Goal: Task Accomplishment & Management: Manage account settings

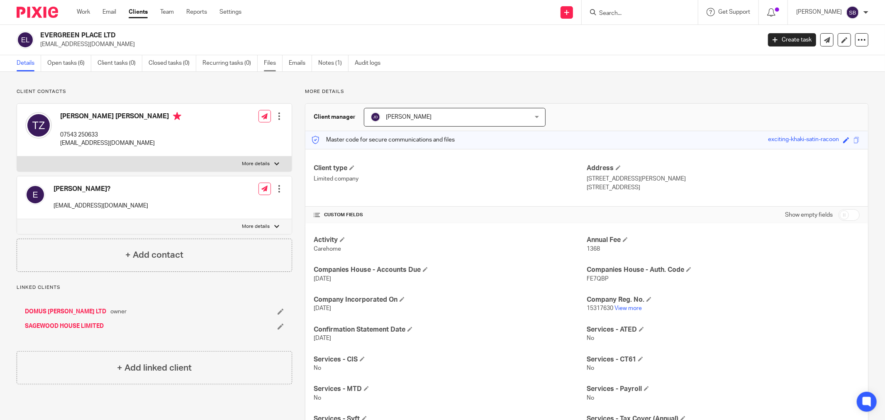
click at [271, 65] on link "Files" at bounding box center [273, 63] width 19 height 16
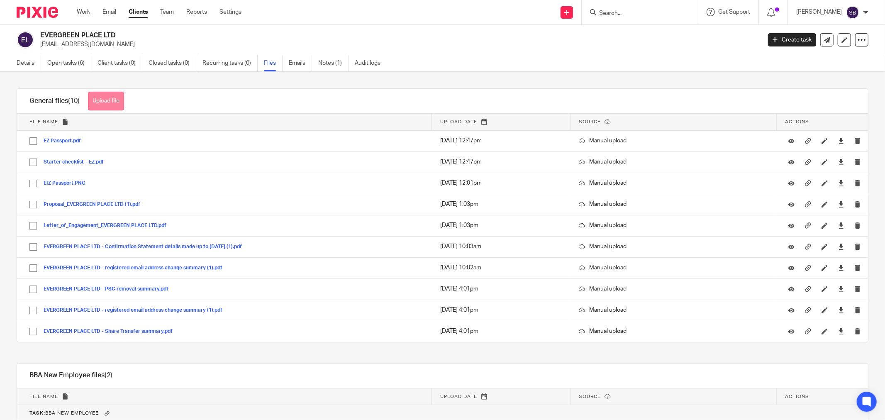
click at [105, 98] on button "Upload file" at bounding box center [106, 101] width 36 height 19
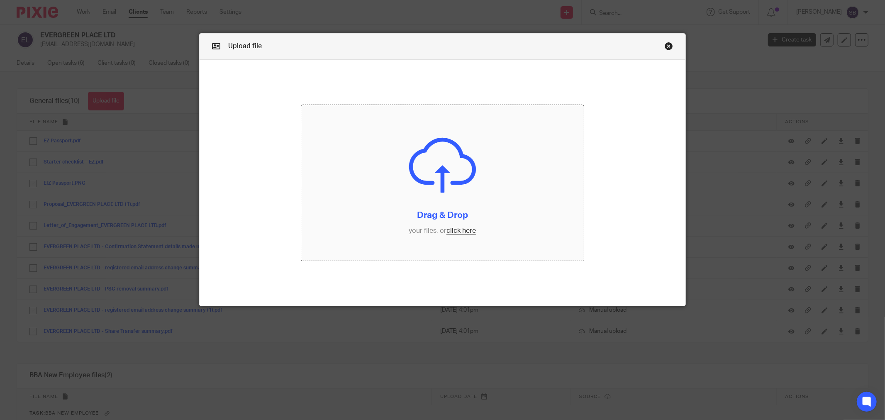
click at [455, 231] on input "file" at bounding box center [442, 183] width 282 height 156
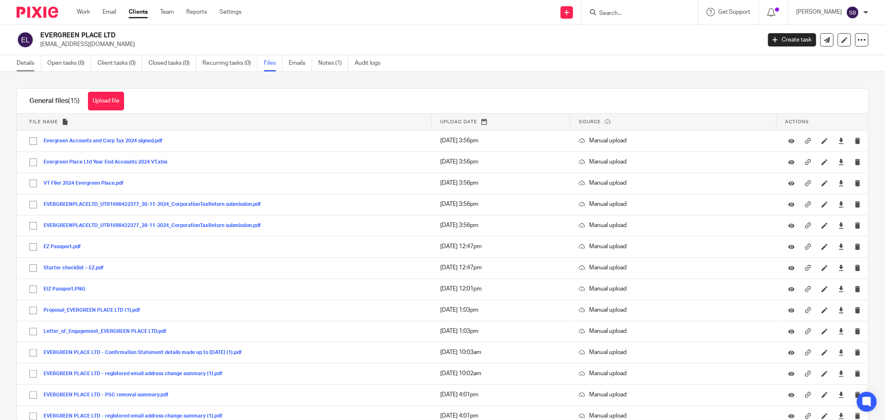
click at [22, 63] on link "Details" at bounding box center [29, 63] width 24 height 16
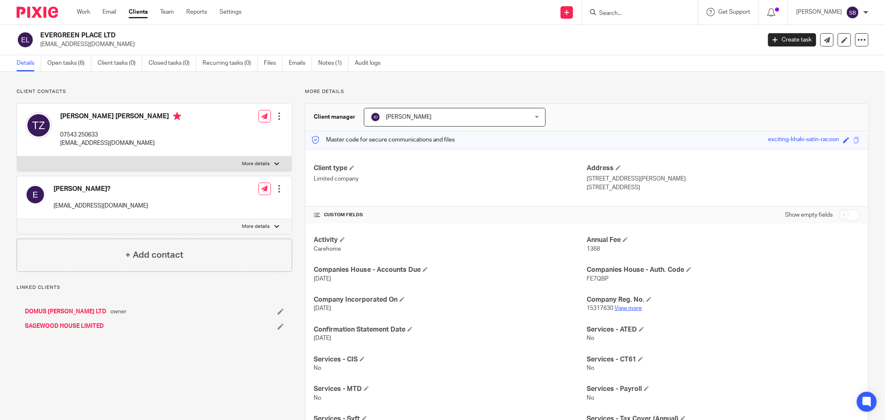
click at [628, 310] on link "View more" at bounding box center [627, 308] width 27 height 6
click at [625, 14] on input "Search" at bounding box center [635, 13] width 75 height 7
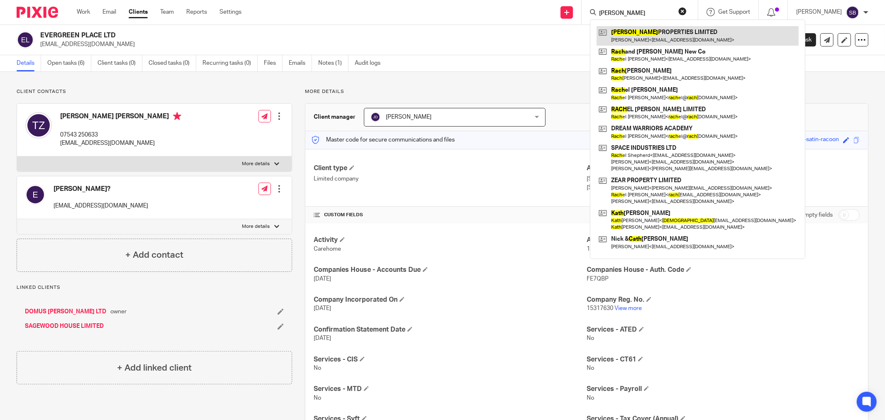
type input "rath"
click at [647, 39] on link at bounding box center [697, 35] width 202 height 19
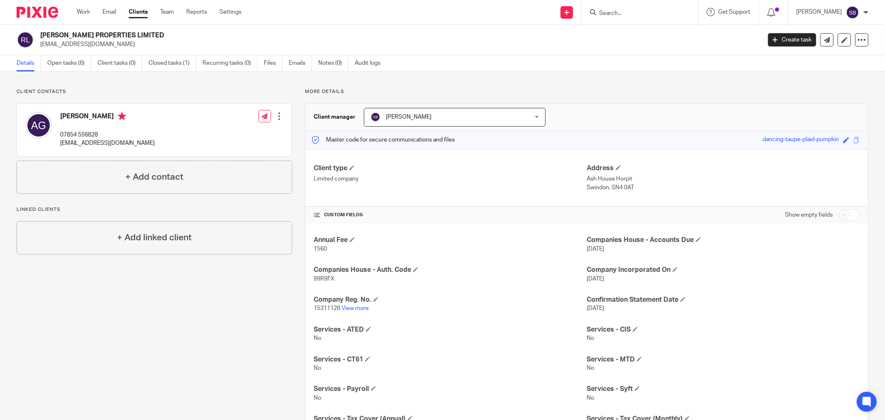
click at [264, 63] on ul "Details Open tasks (6) Client tasks (0) Closed tasks (1) Recurring tasks (0) Fi…" at bounding box center [205, 63] width 376 height 16
click at [268, 62] on link "Files" at bounding box center [273, 63] width 19 height 16
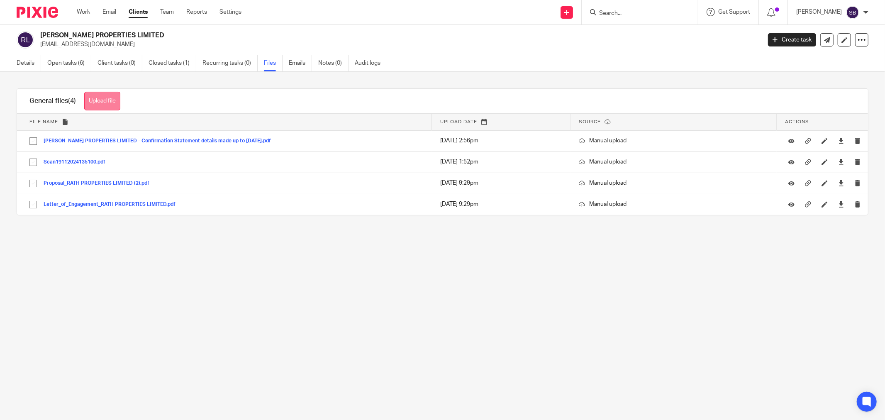
click at [113, 101] on button "Upload file" at bounding box center [102, 101] width 36 height 19
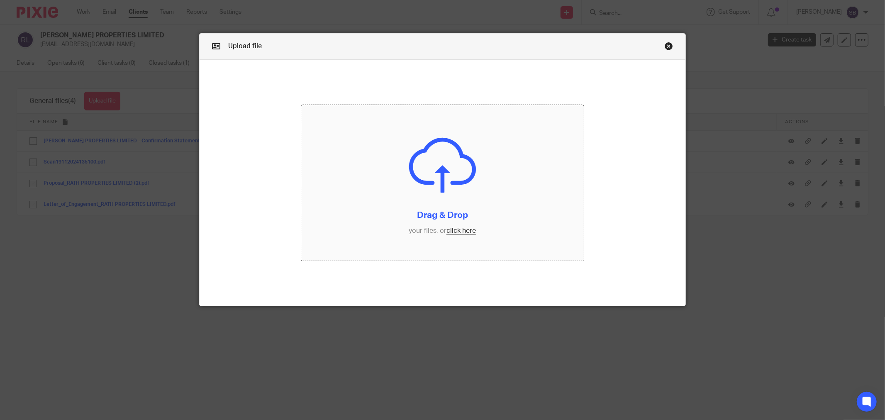
click at [468, 231] on input "file" at bounding box center [442, 183] width 282 height 156
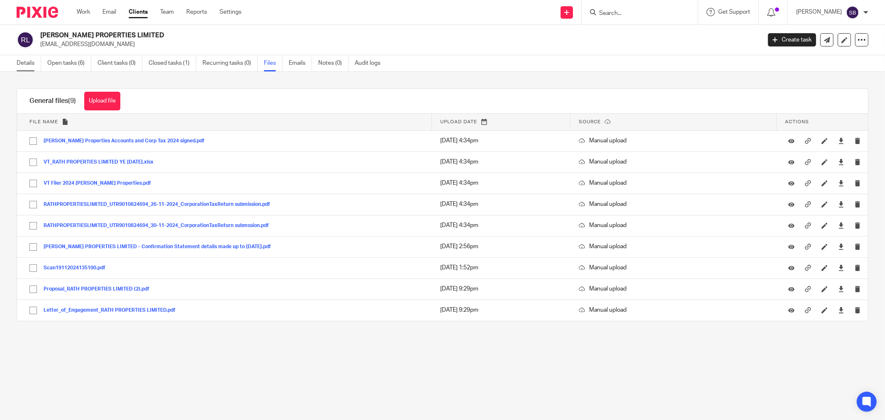
click at [26, 64] on link "Details" at bounding box center [29, 63] width 24 height 16
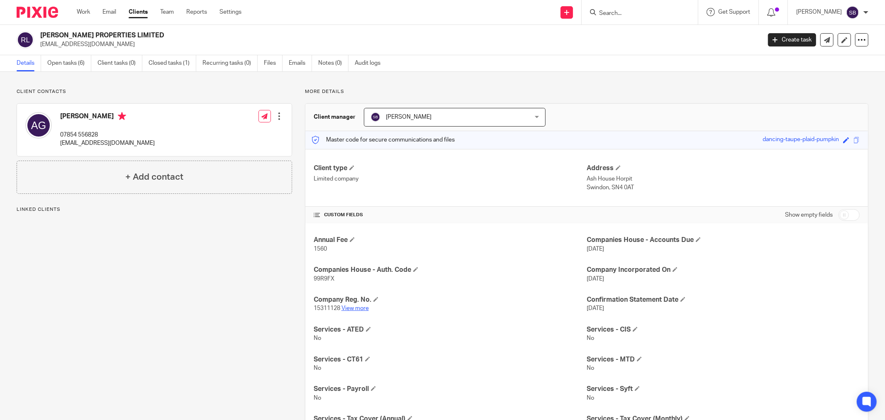
click at [355, 310] on link "View more" at bounding box center [354, 308] width 27 height 6
click at [657, 14] on input "Search" at bounding box center [635, 13] width 75 height 7
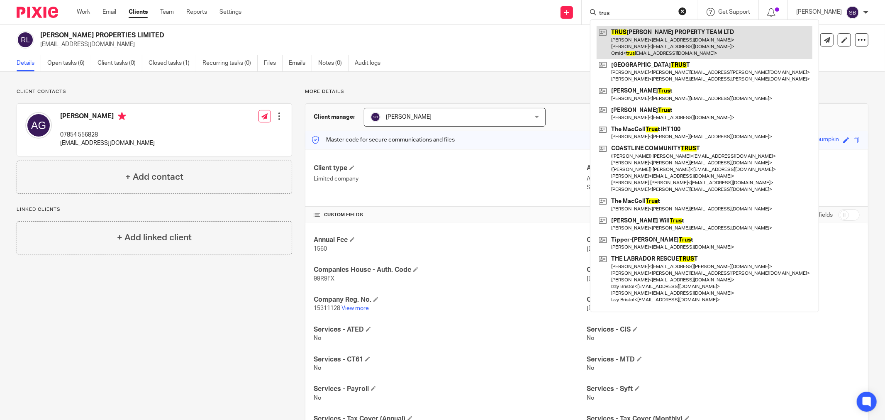
type input "trus"
click at [664, 43] on link at bounding box center [704, 42] width 216 height 33
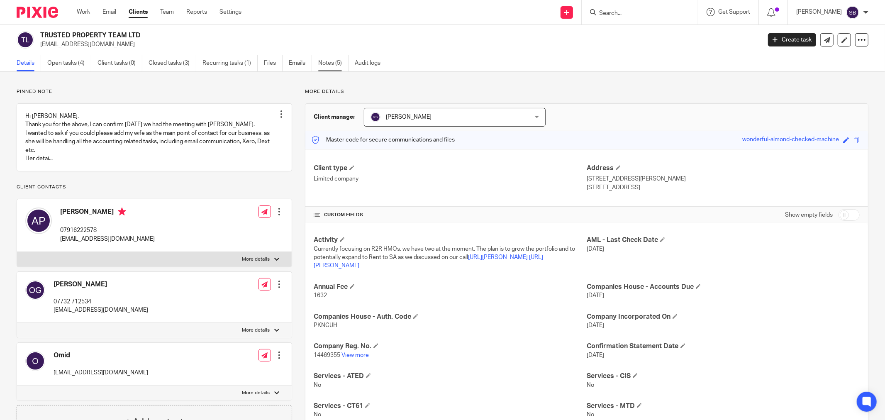
click at [326, 62] on link "Notes (5)" at bounding box center [333, 63] width 30 height 16
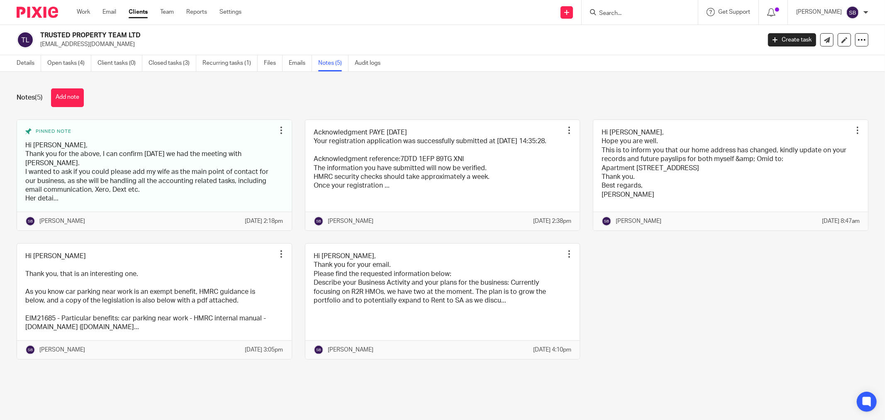
click at [665, 14] on input "Search" at bounding box center [635, 13] width 75 height 7
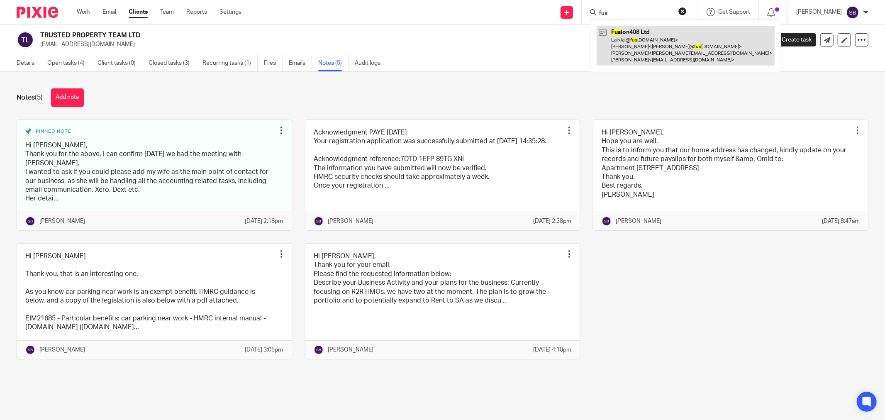
type input "fus"
click at [650, 34] on link at bounding box center [685, 45] width 178 height 39
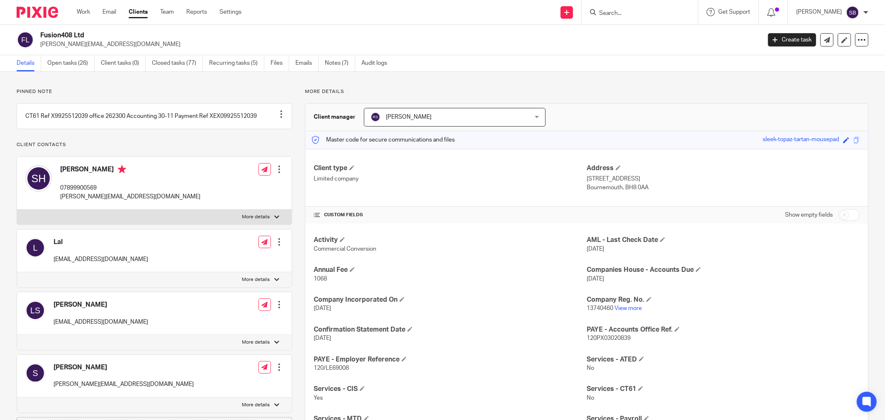
click at [845, 217] on input "checkbox" at bounding box center [848, 215] width 21 height 12
checkbox input "true"
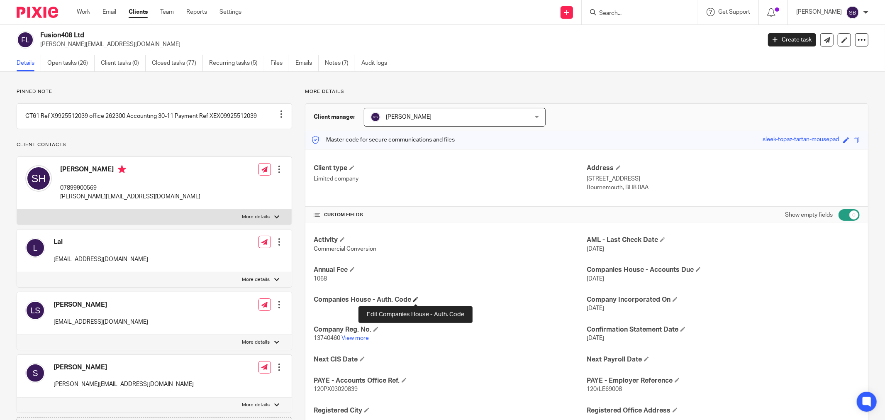
click at [416, 301] on span at bounding box center [415, 299] width 5 height 5
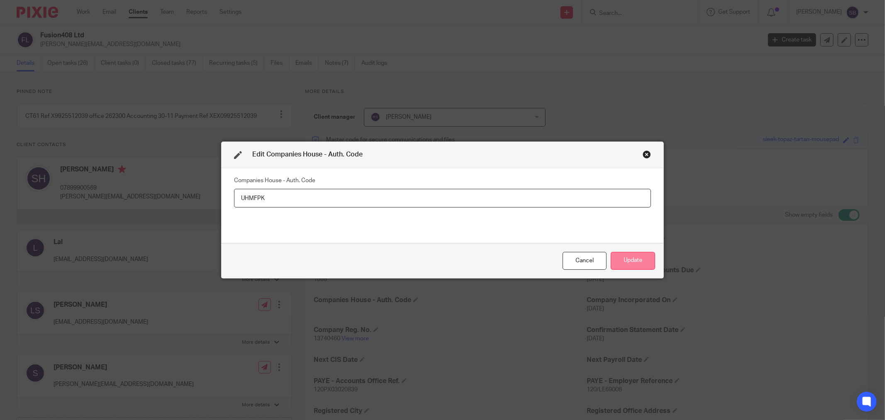
type input "UHMFPK"
click at [633, 265] on button "Update" at bounding box center [633, 261] width 44 height 18
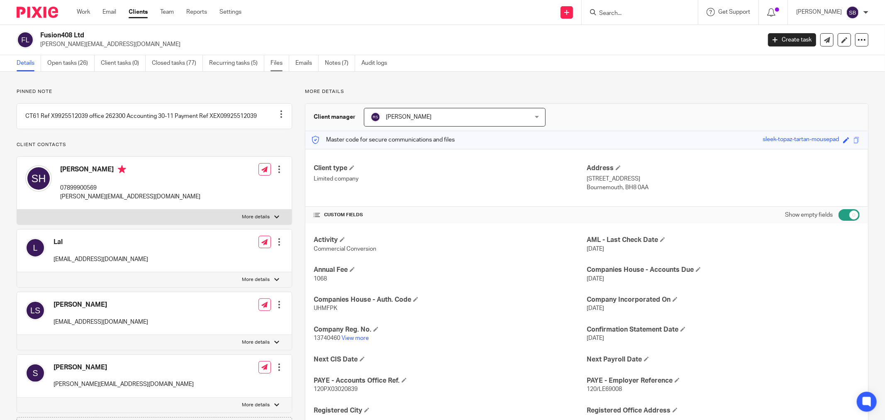
click at [282, 65] on link "Files" at bounding box center [279, 63] width 19 height 16
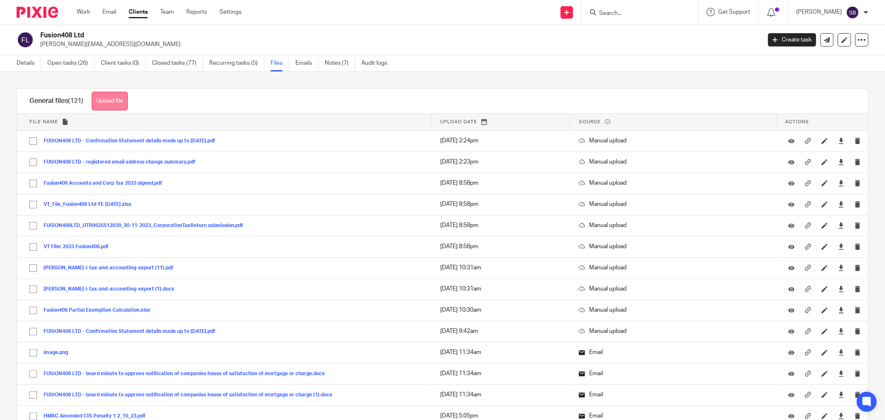
click at [123, 94] on button "Upload file" at bounding box center [110, 101] width 36 height 19
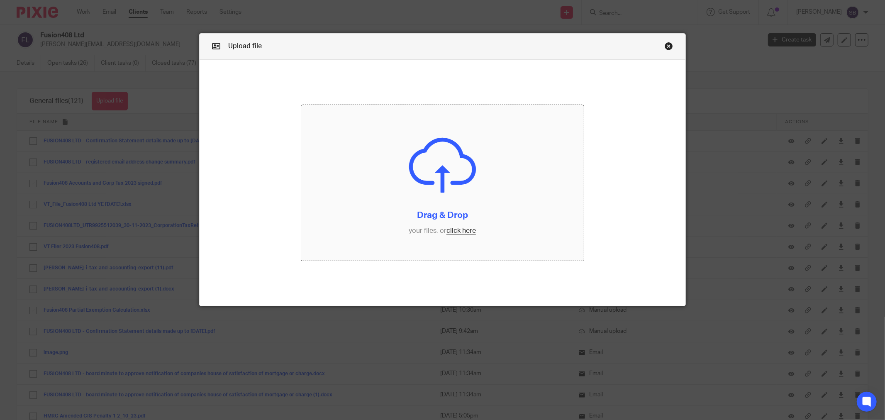
click at [455, 232] on input "file" at bounding box center [442, 183] width 282 height 156
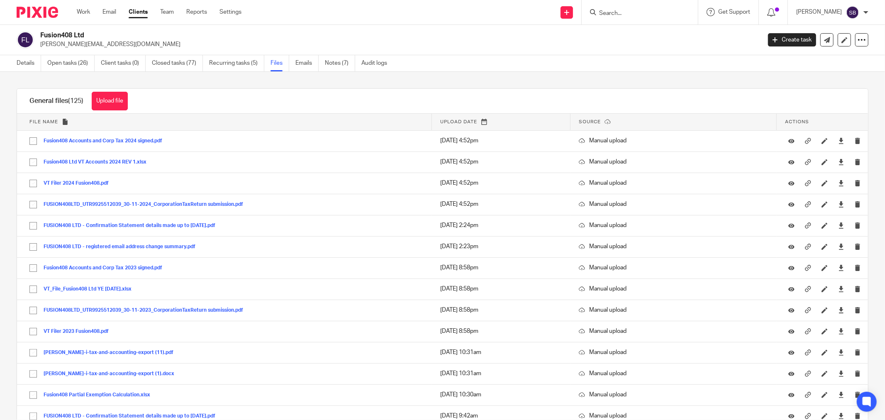
click at [647, 14] on input "Search" at bounding box center [635, 13] width 75 height 7
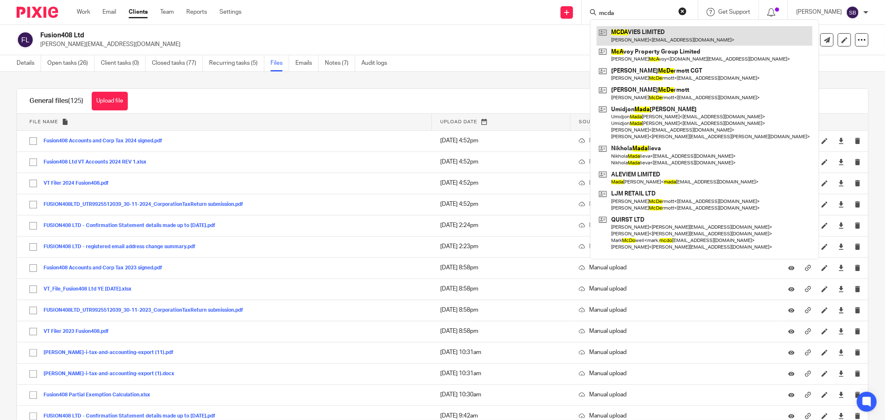
type input "mcda"
click at [653, 34] on link at bounding box center [704, 35] width 216 height 19
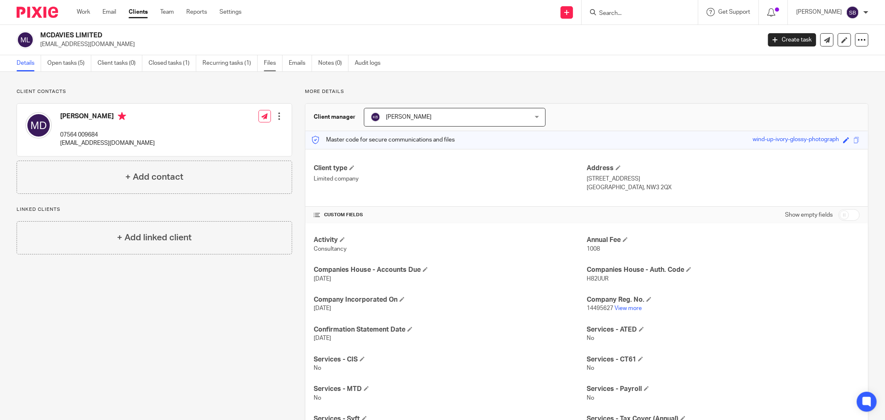
click at [275, 66] on link "Files" at bounding box center [273, 63] width 19 height 16
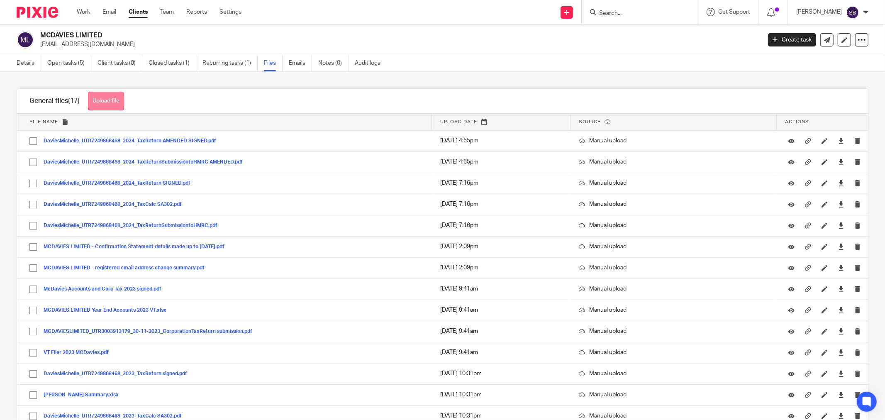
click at [113, 105] on button "Upload file" at bounding box center [106, 101] width 36 height 19
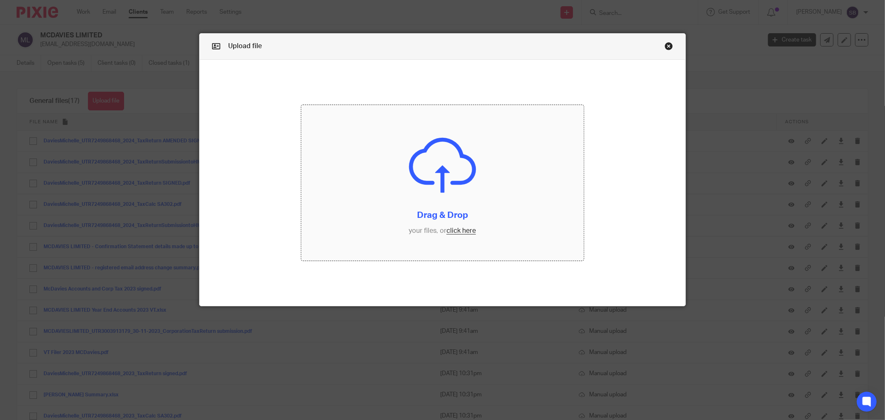
click at [457, 233] on input "file" at bounding box center [442, 183] width 282 height 156
